Goal: Use online tool/utility: Utilize a website feature to perform a specific function

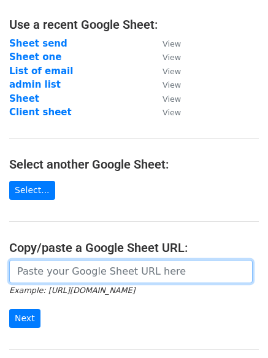
scroll to position [66, 0]
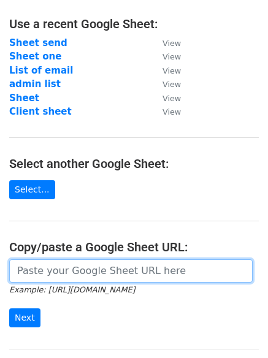
click at [80, 270] on input "url" at bounding box center [130, 270] width 243 height 23
paste input "https://docs.google.com/spreadsheets/d/19W_6312ZGMYO600oz5hJTUfina8EC_Cg72_jTUa…"
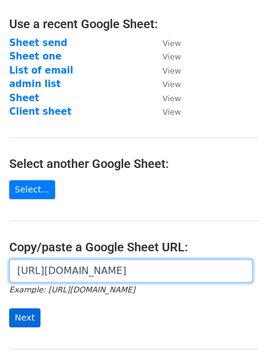
type input "https://docs.google.com/spreadsheets/d/19W_6312ZGMYO600oz5hJTUfina8EC_Cg72_jTUa…"
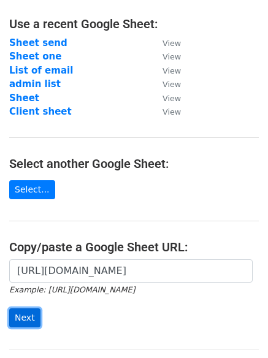
click at [25, 316] on input "Next" at bounding box center [24, 318] width 31 height 19
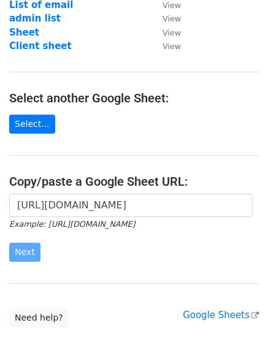
scroll to position [136, 0]
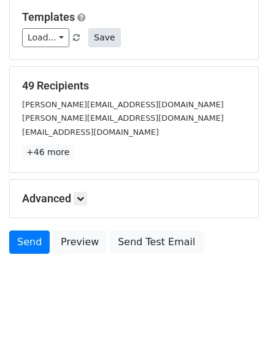
scroll to position [118, 0]
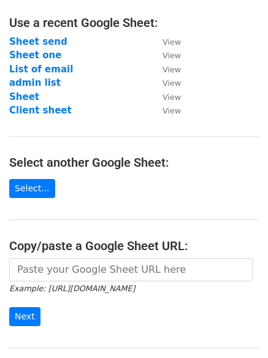
scroll to position [69, 0]
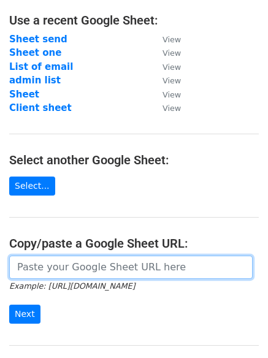
click at [64, 265] on input "url" at bounding box center [130, 267] width 243 height 23
paste input "https://docs.google.com/spreadsheets/d/19W_6312ZGMYO600oz5hJTUfina8EC_Cg72_jTUa…"
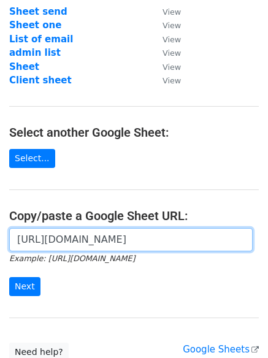
scroll to position [98, 0]
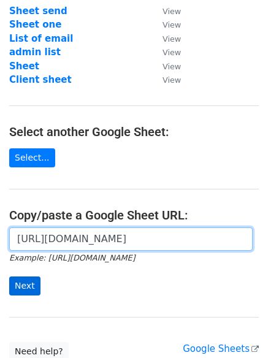
type input "https://docs.google.com/spreadsheets/d/19W_6312ZGMYO600oz5hJTUfina8EC_Cg72_jTUa…"
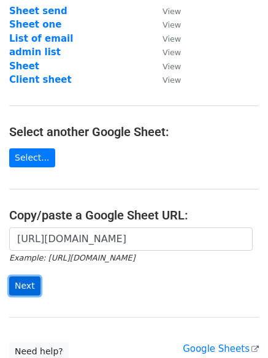
click at [13, 282] on input "Next" at bounding box center [24, 286] width 31 height 19
